Goal: Download file/media

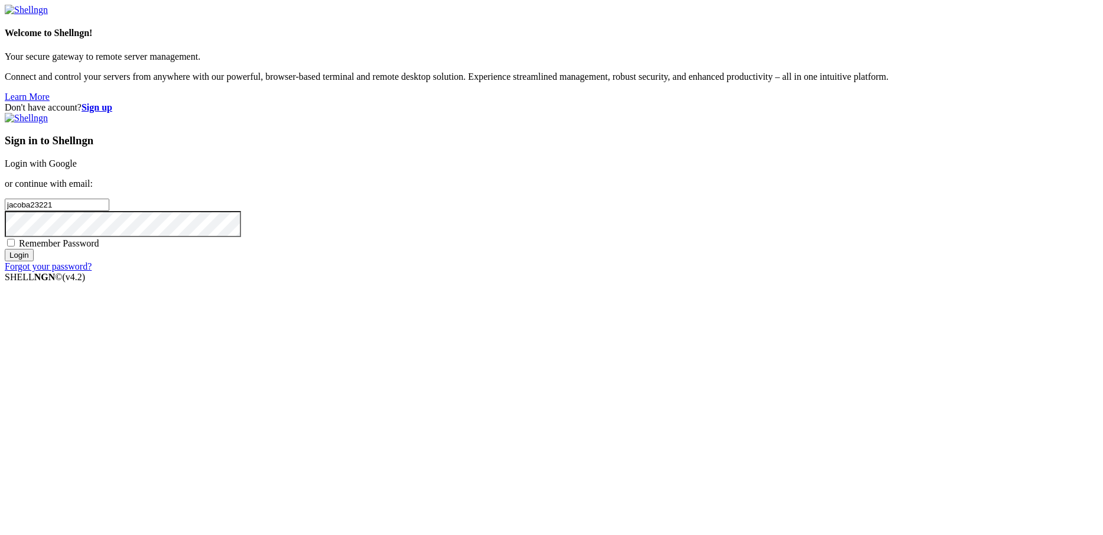
type input "jacoba2322"
type input "[EMAIL_ADDRESS][DOMAIN_NAME]"
click at [5, 249] on input "Login" at bounding box center [19, 255] width 29 height 12
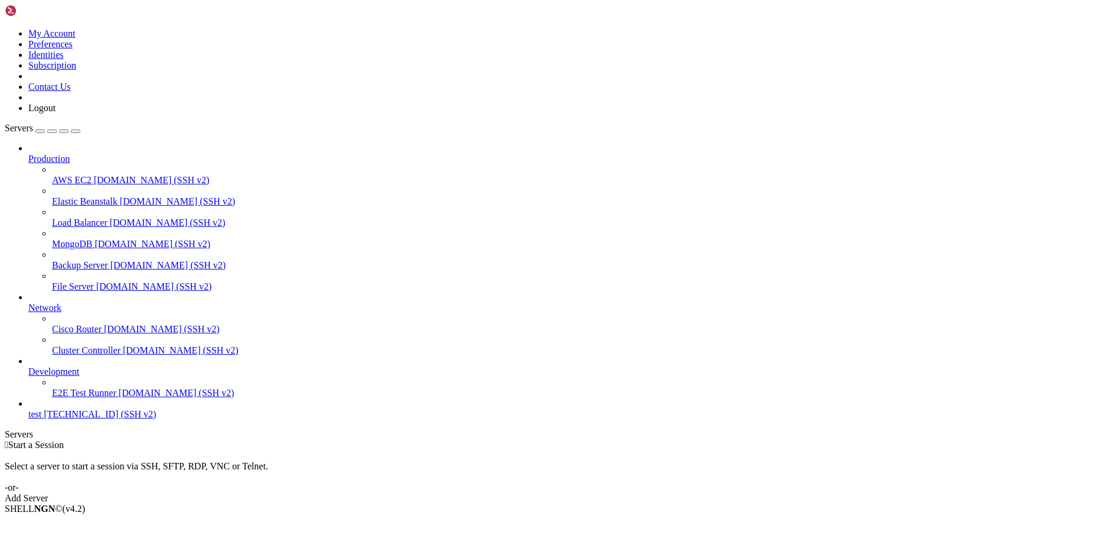
click at [53, 419] on link "test [TECHNICAL_ID] (SSH v2)" at bounding box center [563, 414] width 1070 height 11
click at [75, 419] on span "[TECHNICAL_ID] (SSH v2)" at bounding box center [100, 414] width 112 height 10
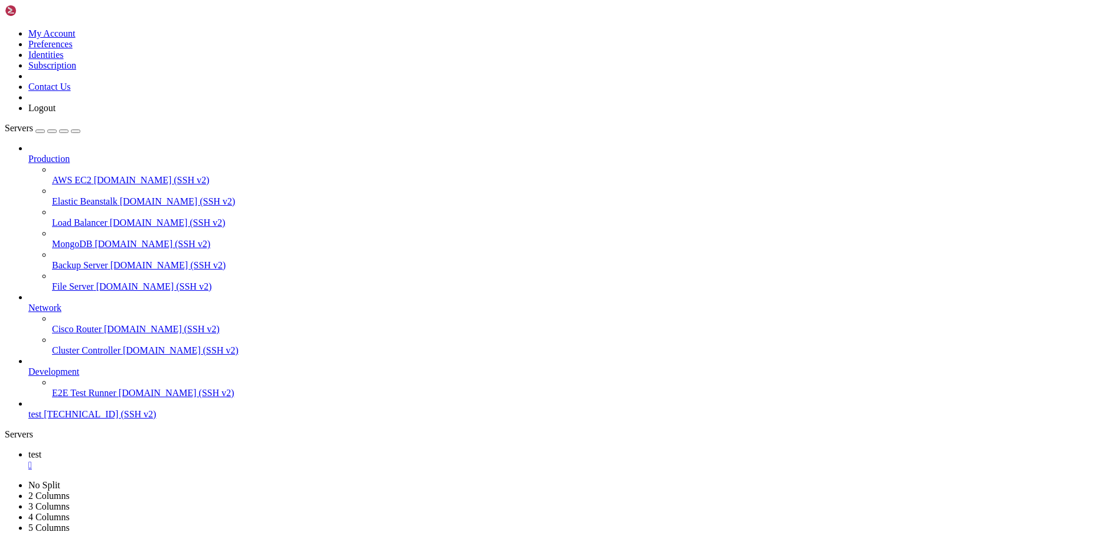
click at [41, 419] on span "test" at bounding box center [34, 414] width 13 height 10
click at [247, 481] on div "" at bounding box center [563, 486] width 1070 height 11
click at [190, 459] on div "" at bounding box center [563, 464] width 1070 height 11
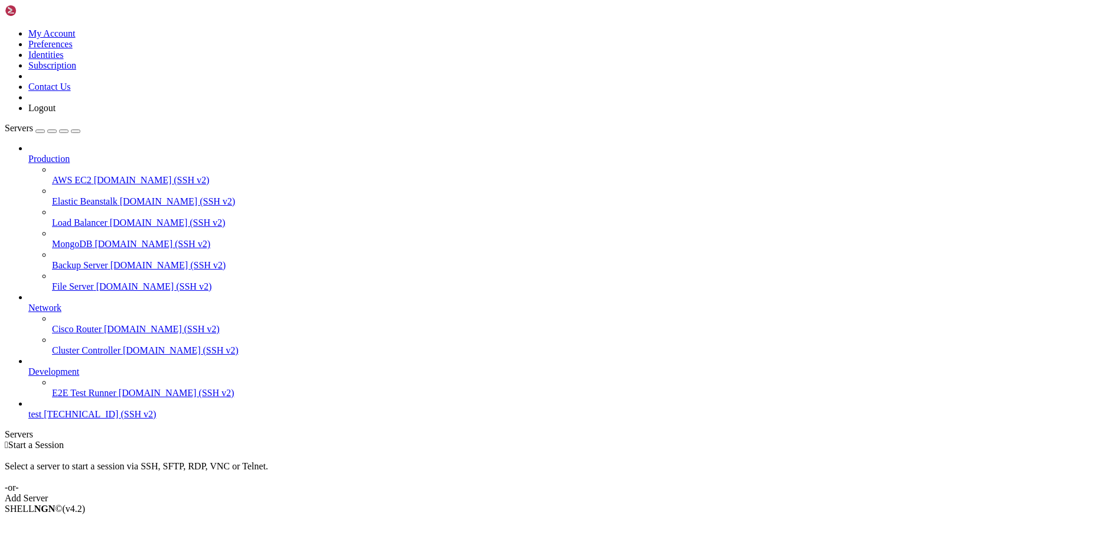
click at [41, 419] on span "test" at bounding box center [34, 414] width 13 height 10
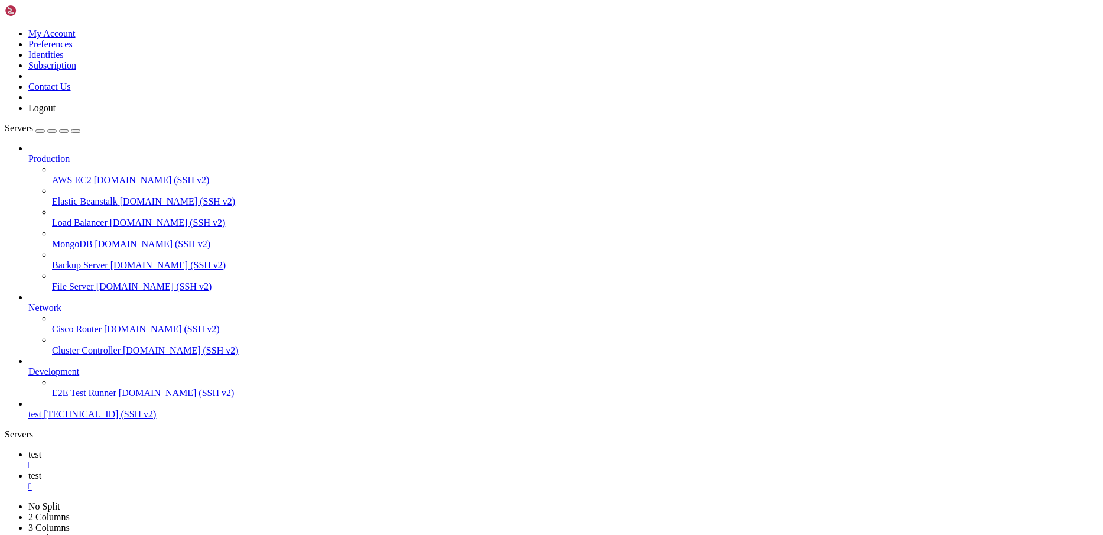
type input "/root/empire/information"
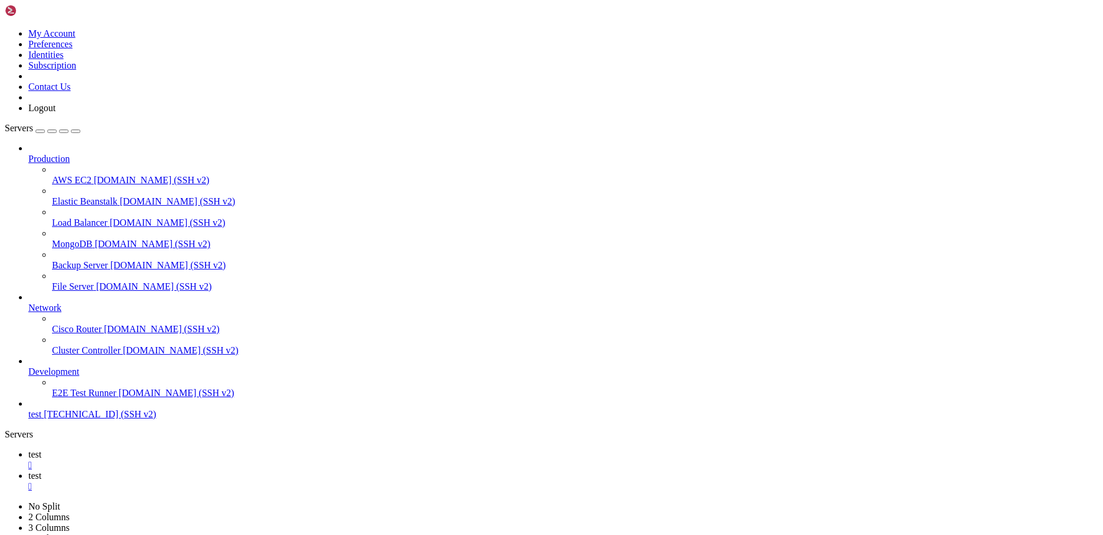
click at [119, 22] on span "GUM-application.txt 0 Bytes / 2 KB" at bounding box center [60, 11] width 118 height 21
click at [834, 449] on ul "test  test " at bounding box center [551, 470] width 1093 height 43
